Goal: Information Seeking & Learning: Learn about a topic

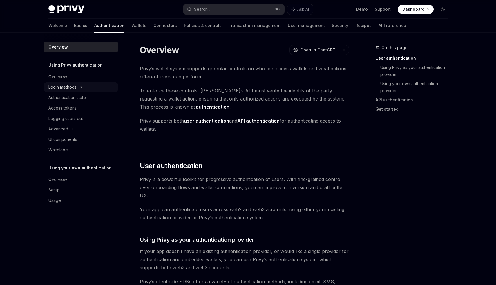
click at [97, 84] on div "Login methods" at bounding box center [81, 87] width 74 height 10
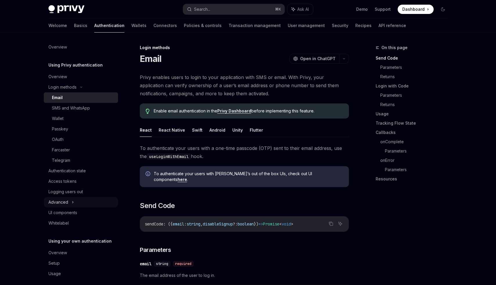
click at [102, 198] on div "Advanced" at bounding box center [81, 202] width 74 height 10
click at [101, 206] on div "Advanced" at bounding box center [81, 202] width 74 height 10
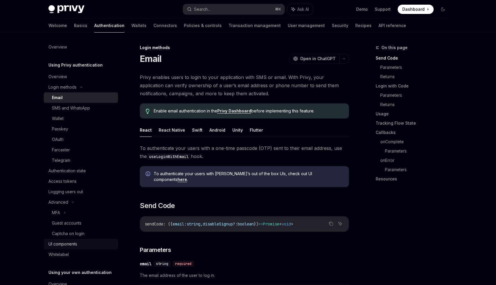
click at [101, 243] on div "UI components" at bounding box center [81, 243] width 66 height 7
type textarea "*"
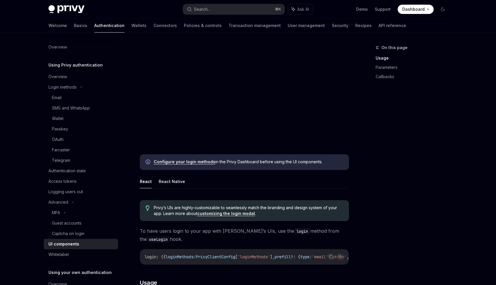
scroll to position [196, 0]
